Goal: Task Accomplishment & Management: Use online tool/utility

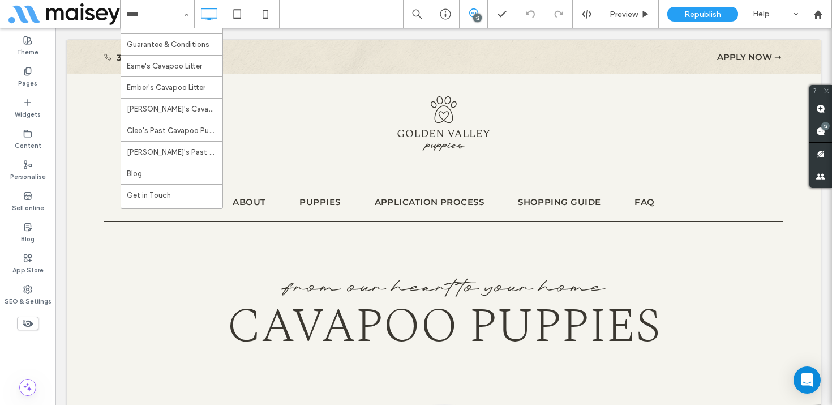
scroll to position [149, 0]
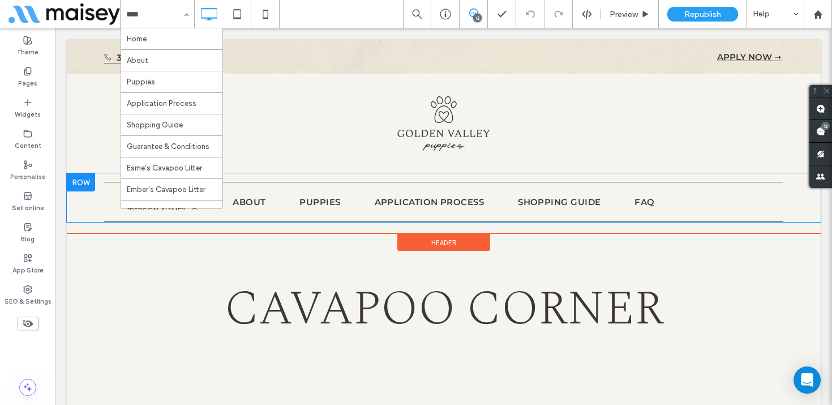
scroll to position [38, 0]
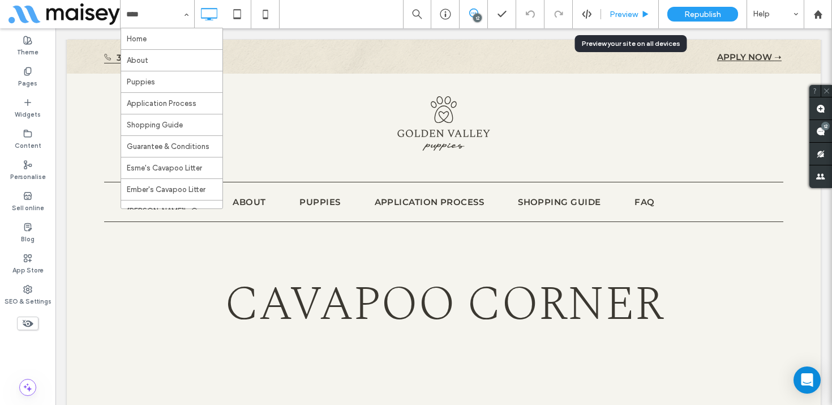
click at [621, 16] on span "Preview" at bounding box center [624, 15] width 28 height 10
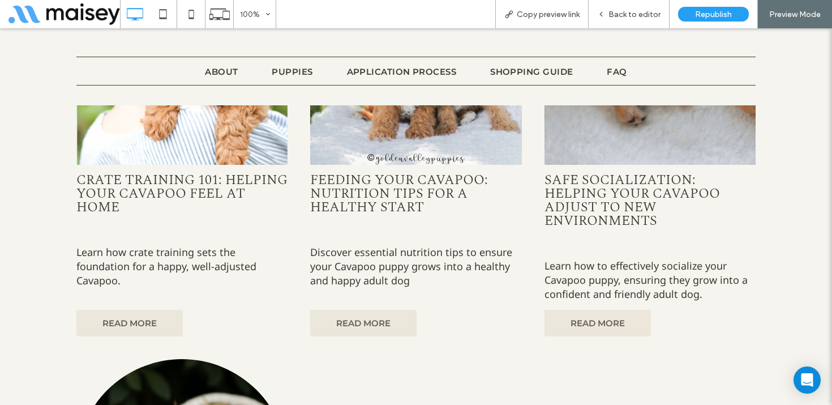
scroll to position [1048, 0]
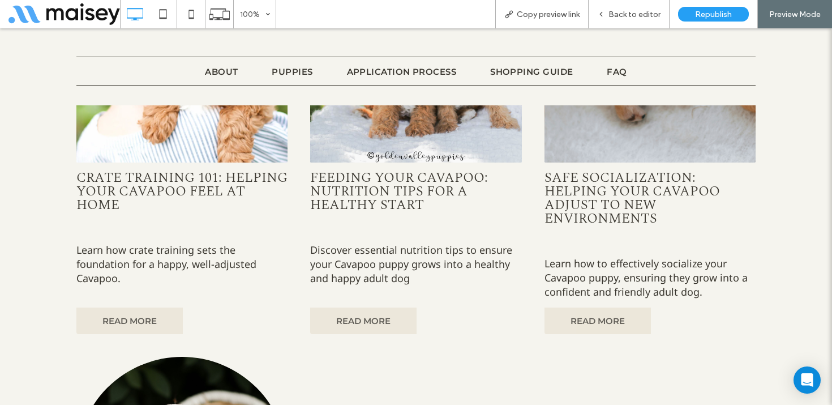
click at [214, 155] on div at bounding box center [182, 55] width 224 height 228
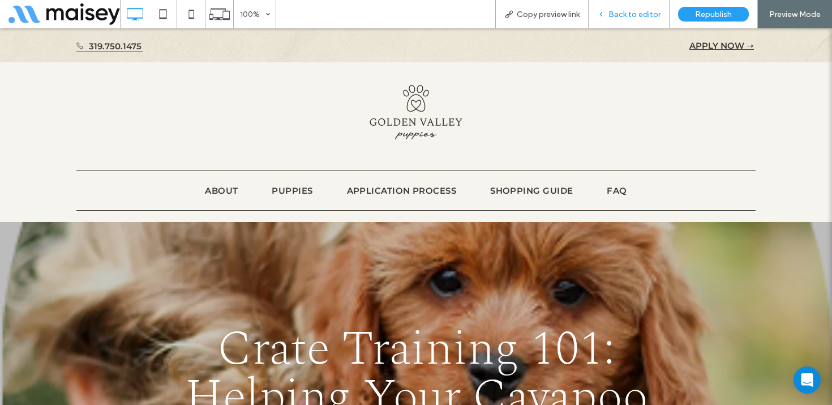
click at [637, 15] on span "Back to editor" at bounding box center [635, 15] width 52 height 10
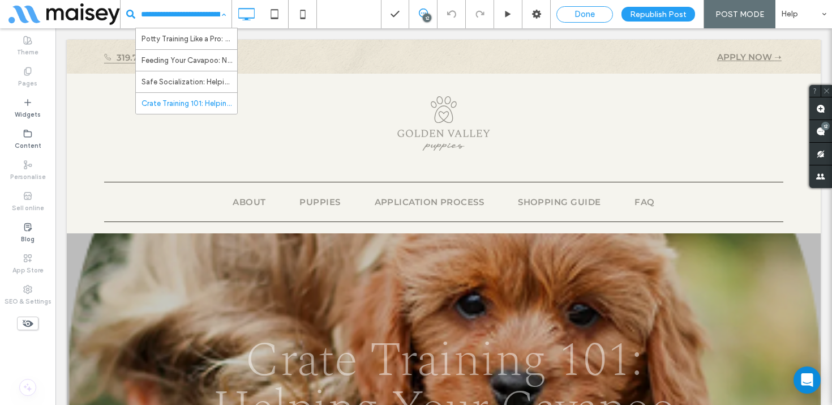
click at [586, 9] on span "Done" at bounding box center [585, 14] width 20 height 10
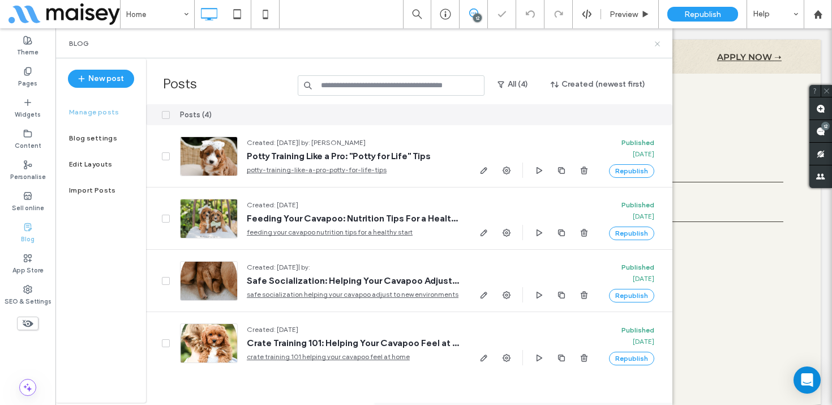
click at [660, 41] on icon at bounding box center [657, 44] width 8 height 8
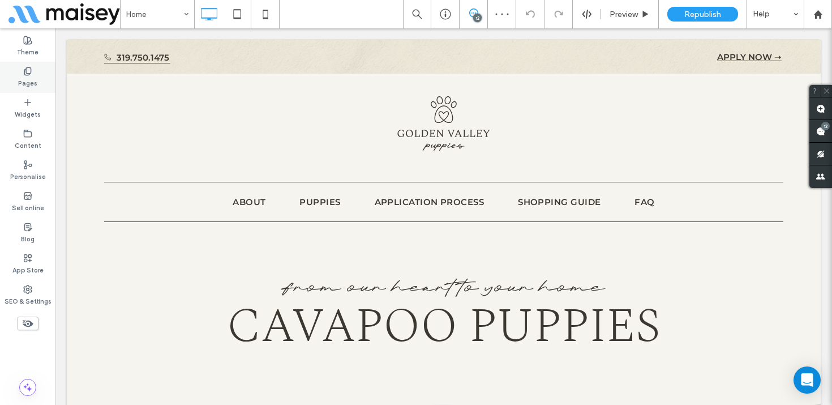
click at [31, 76] on label "Pages" at bounding box center [27, 82] width 19 height 12
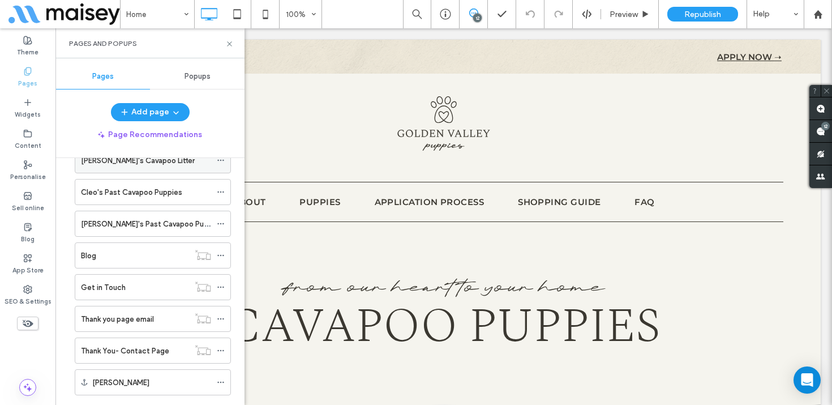
scroll to position [291, 0]
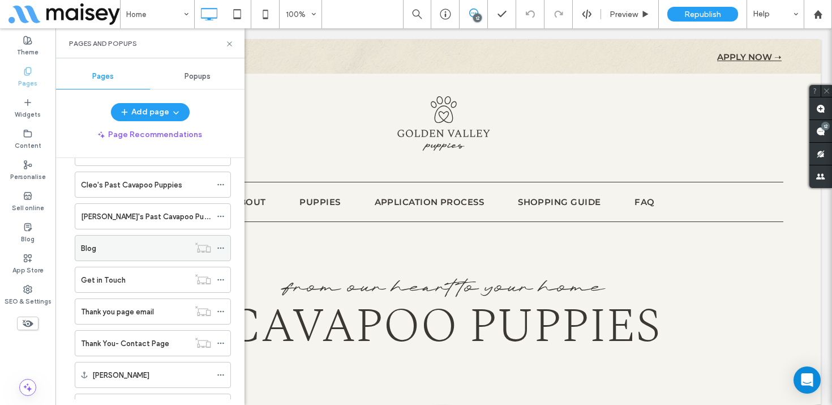
click at [101, 246] on div "Blog" at bounding box center [135, 248] width 108 height 12
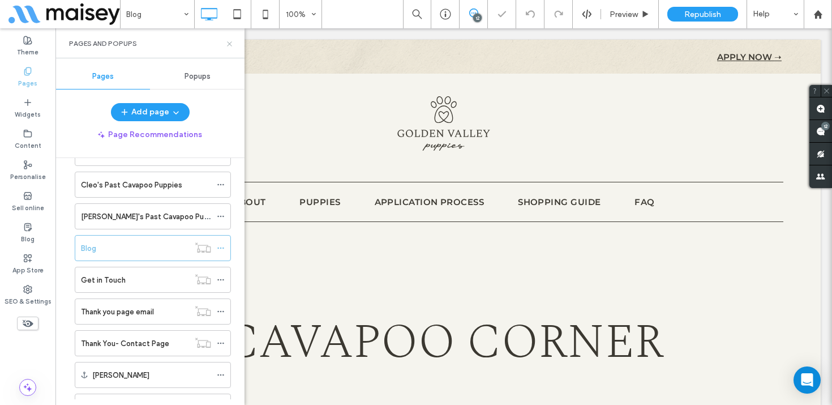
click at [230, 44] on icon at bounding box center [229, 44] width 8 height 8
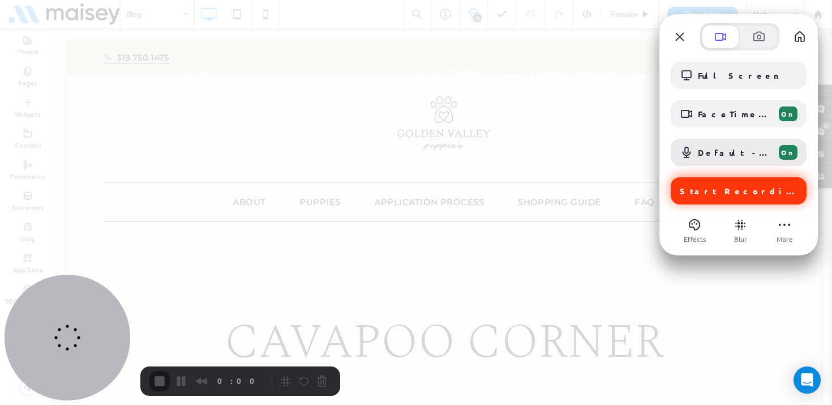
click at [761, 194] on span "Start Recording" at bounding box center [740, 191] width 120 height 10
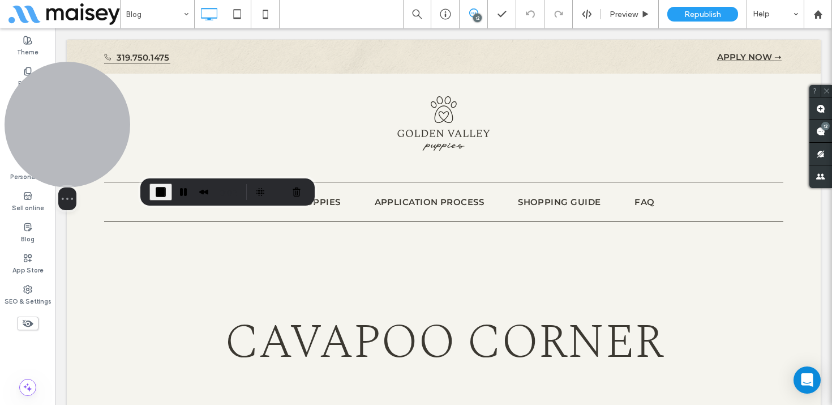
drag, startPoint x: 69, startPoint y: 333, endPoint x: 67, endPoint y: 122, distance: 210.6
click at [67, 122] on div at bounding box center [68, 125] width 126 height 126
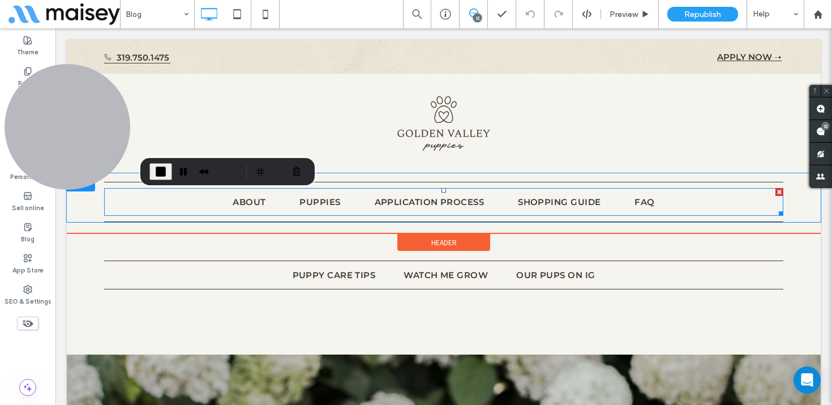
scroll to position [173, 0]
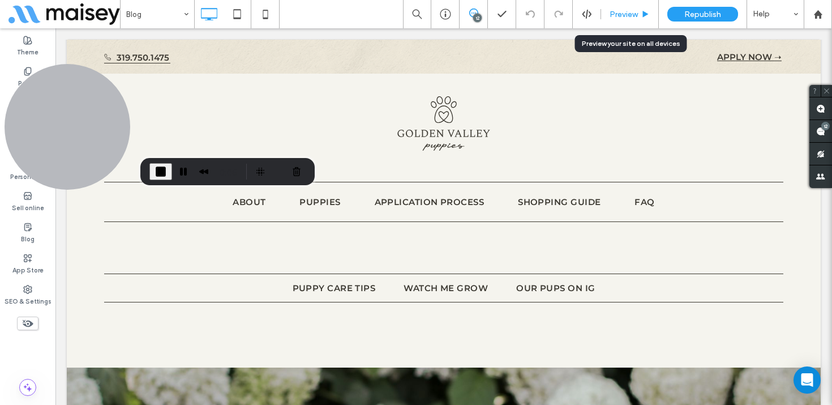
click at [627, 11] on span "Preview" at bounding box center [624, 15] width 28 height 10
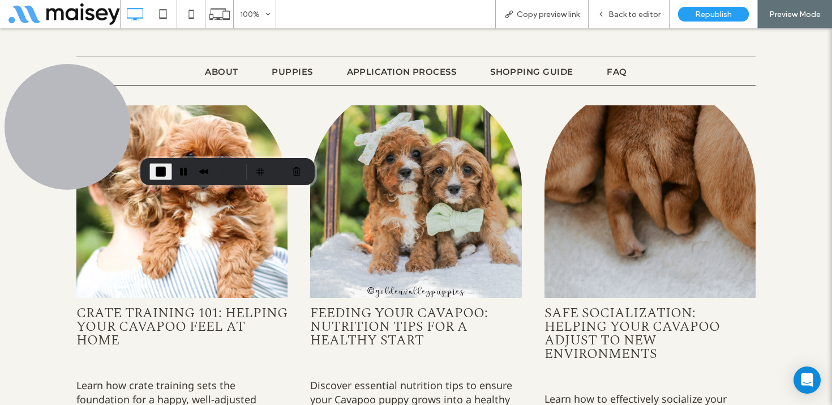
scroll to position [899, 0]
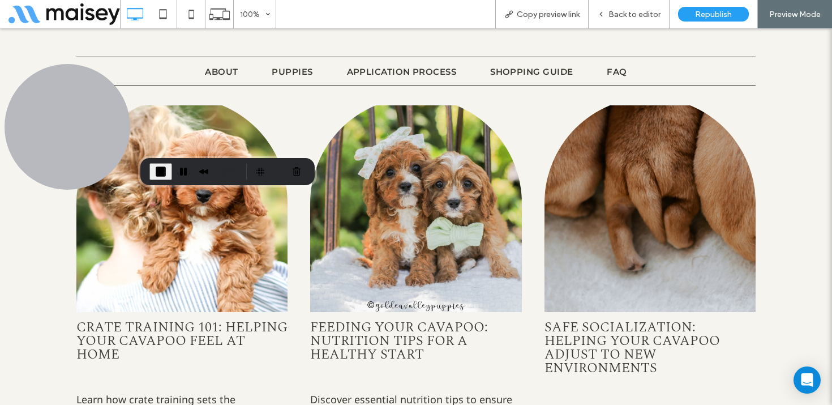
click at [160, 254] on div at bounding box center [182, 205] width 224 height 228
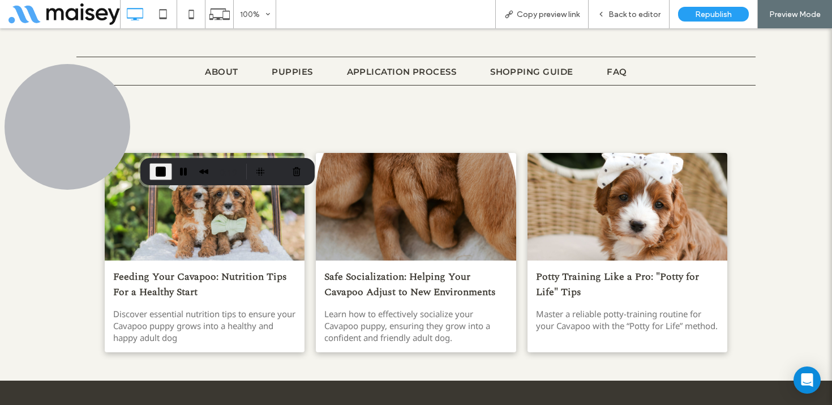
scroll to position [1372, 0]
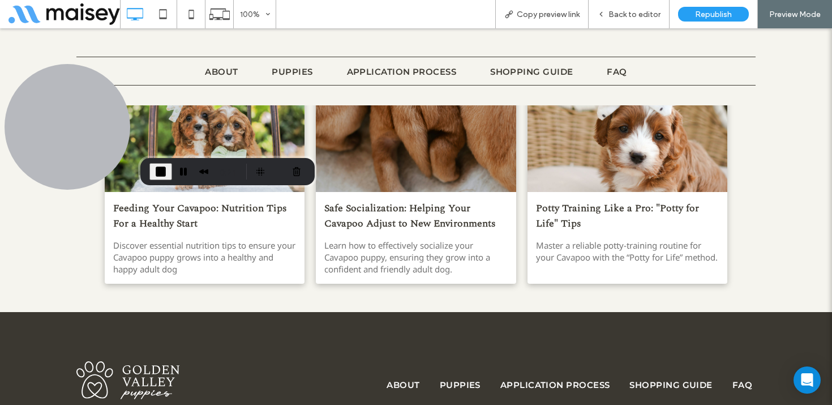
click at [443, 192] on div "Safe Socialization: Helping Your Cavapoo Adjust to New Environments By • [DATE]…" at bounding box center [416, 238] width 200 height 92
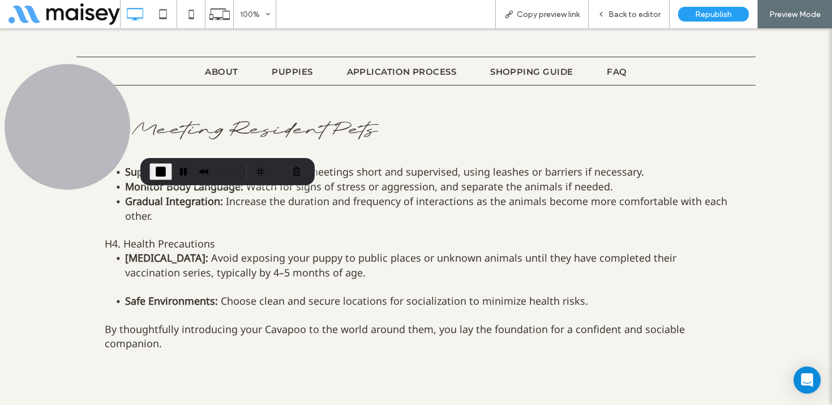
scroll to position [863, 0]
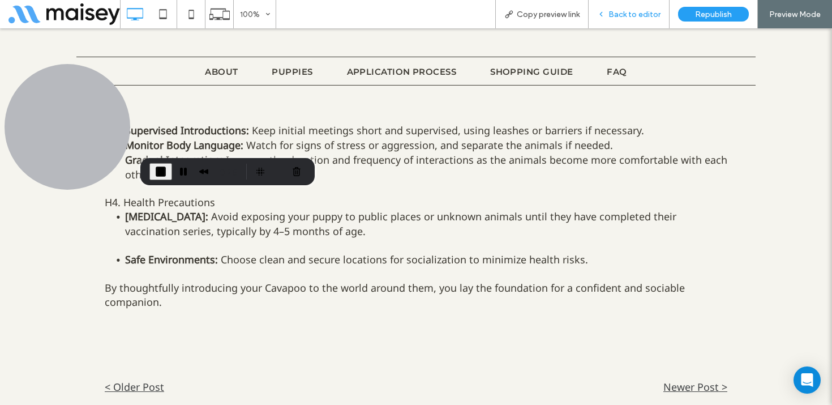
click at [631, 18] on span "Back to editor" at bounding box center [635, 15] width 52 height 10
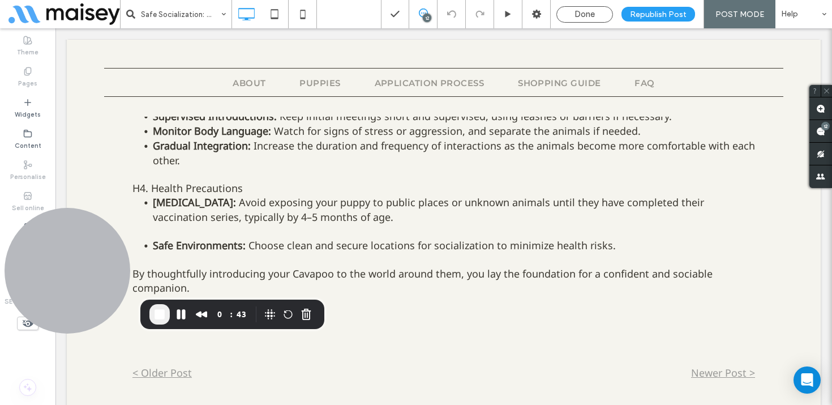
scroll to position [847, 0]
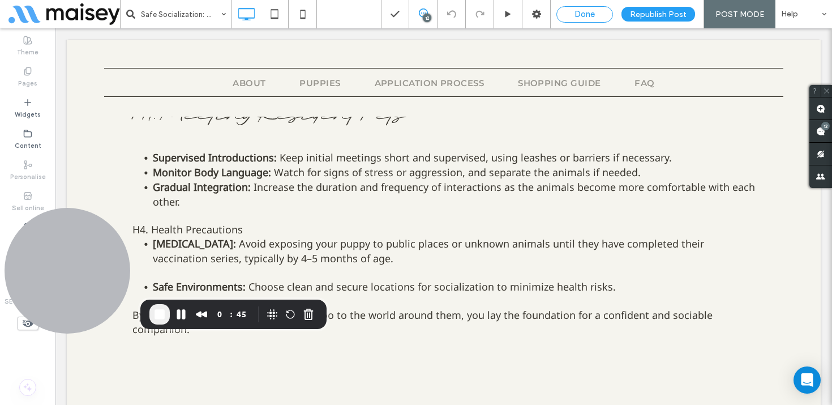
click at [601, 9] on div "Done" at bounding box center [584, 14] width 55 height 10
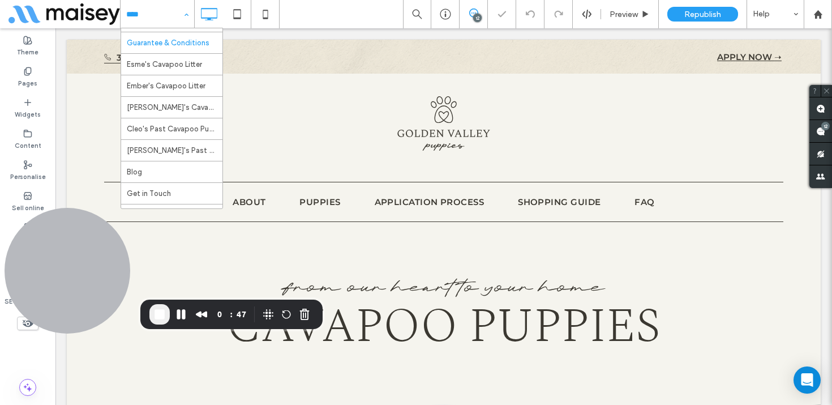
scroll to position [149, 0]
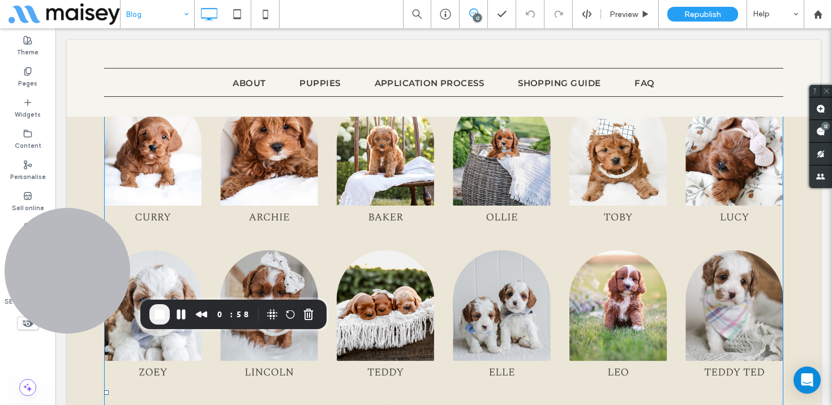
scroll to position [5138, 0]
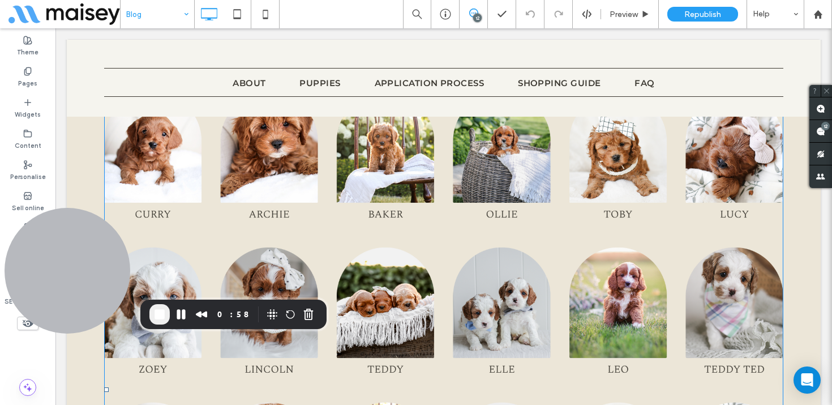
click at [603, 258] on img at bounding box center [443, 389] width 679 height 594
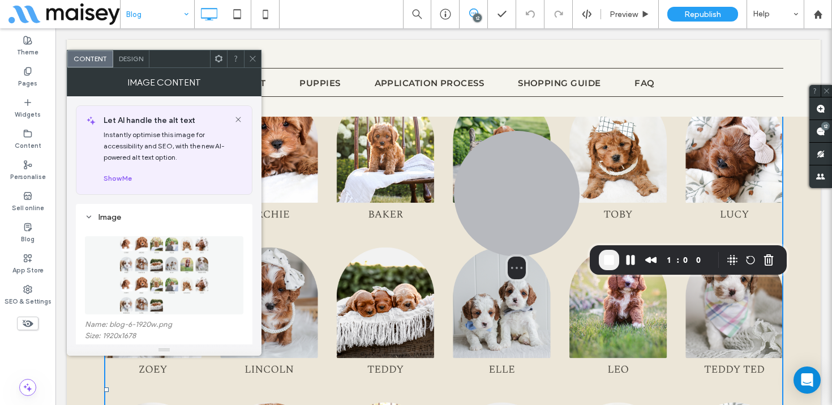
drag, startPoint x: 78, startPoint y: 245, endPoint x: 527, endPoint y: 190, distance: 452.2
click at [528, 190] on div at bounding box center [517, 194] width 126 height 126
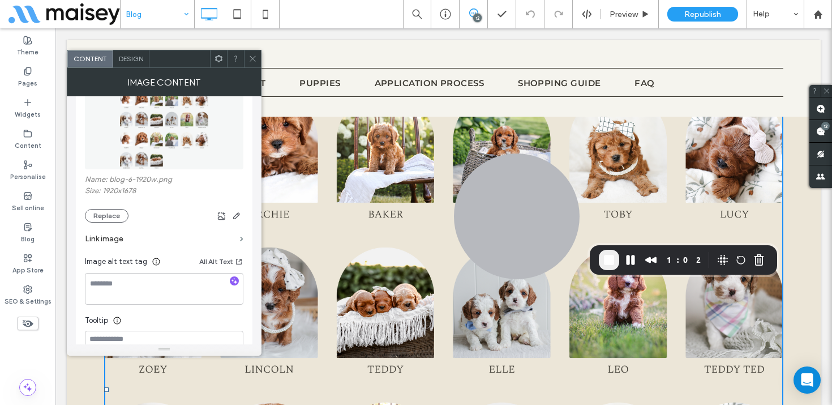
scroll to position [147, 0]
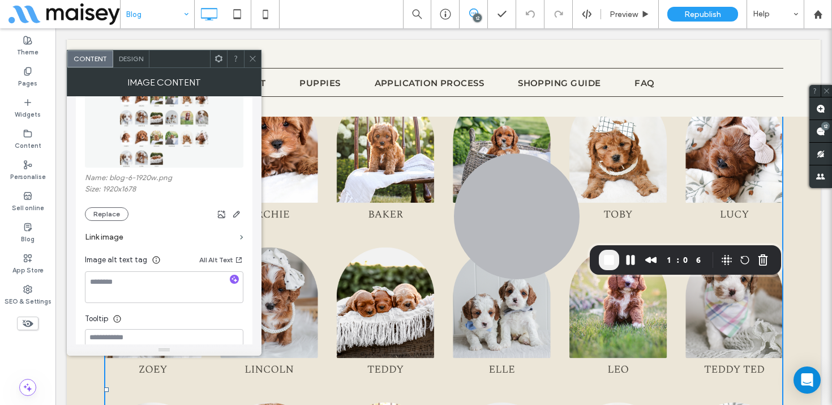
click at [254, 50] on span at bounding box center [253, 58] width 8 height 17
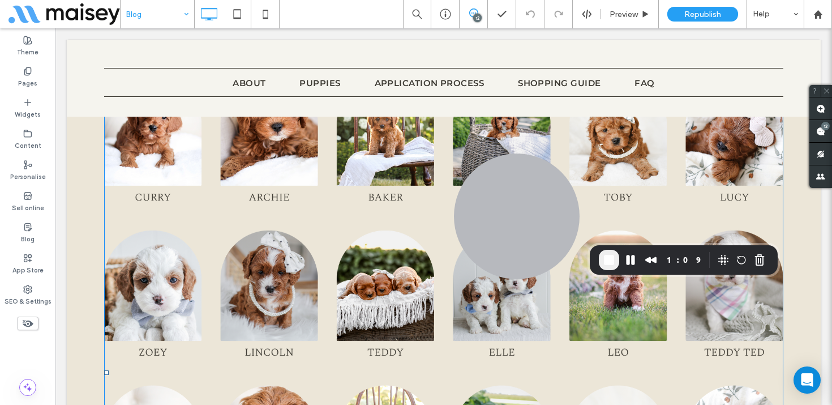
scroll to position [5141, 0]
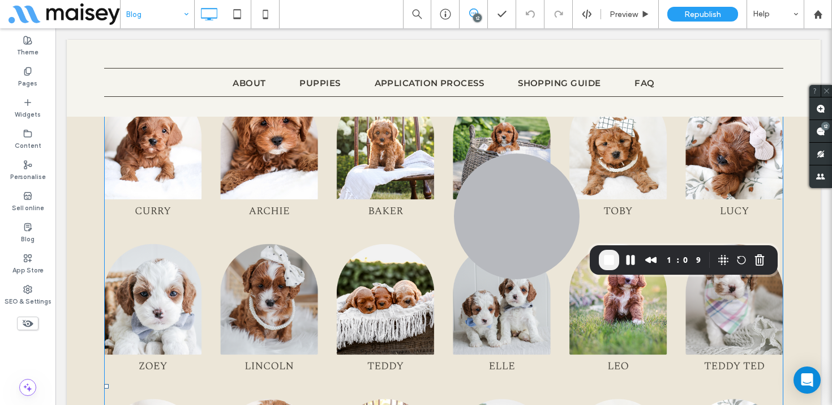
click at [254, 182] on img at bounding box center [443, 386] width 679 height 594
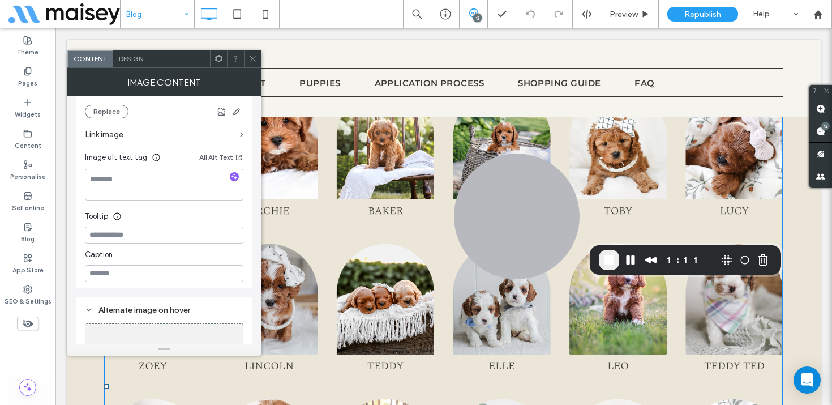
scroll to position [253, 0]
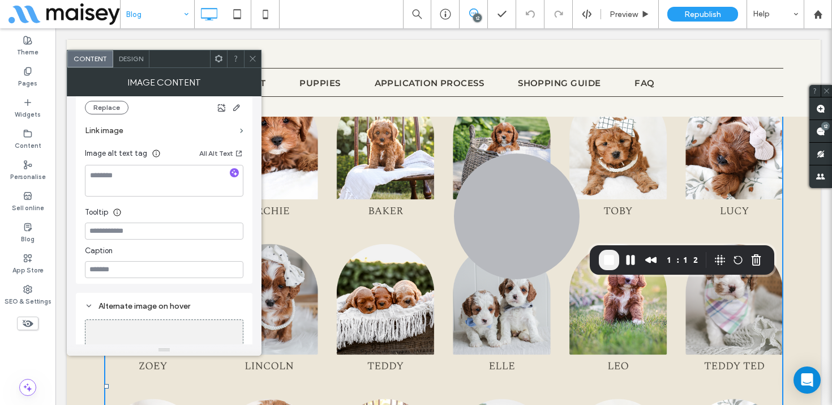
click at [126, 128] on label "Link image" at bounding box center [160, 130] width 151 height 21
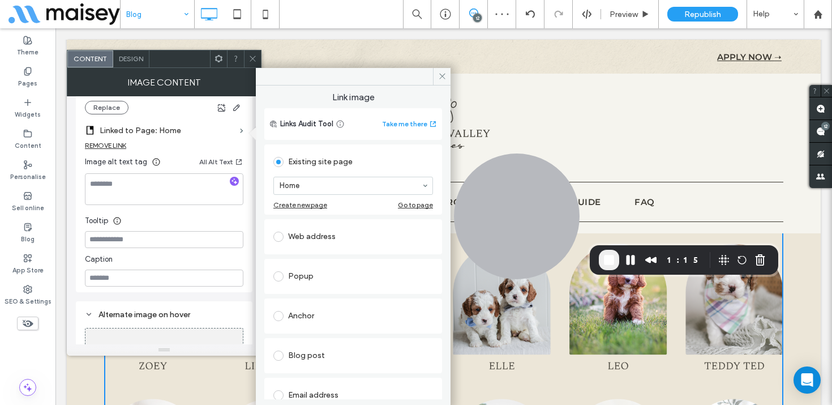
click at [298, 234] on div "Web address" at bounding box center [353, 237] width 160 height 18
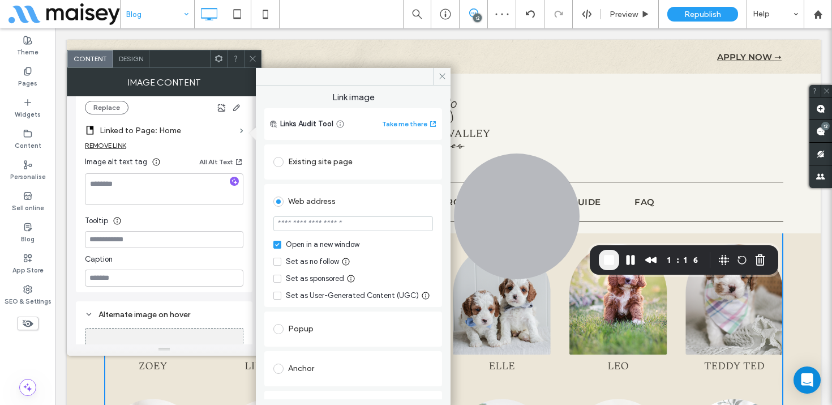
click at [306, 223] on input "url" at bounding box center [353, 223] width 160 height 15
type input "*******"
click at [439, 76] on icon at bounding box center [442, 76] width 8 height 8
